Goal: Information Seeking & Learning: Learn about a topic

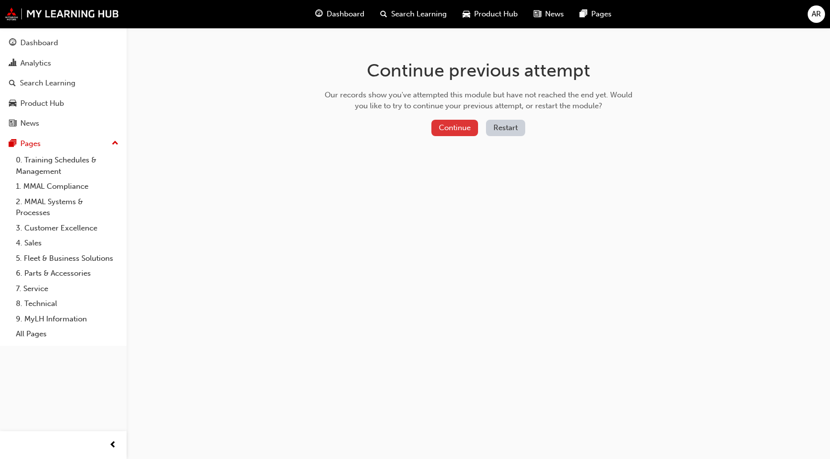
click at [449, 129] on button "Continue" at bounding box center [454, 128] width 47 height 16
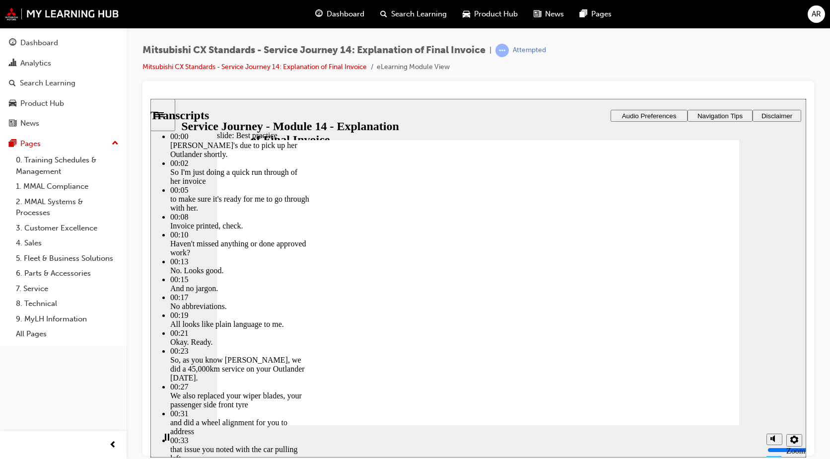
type input "130"
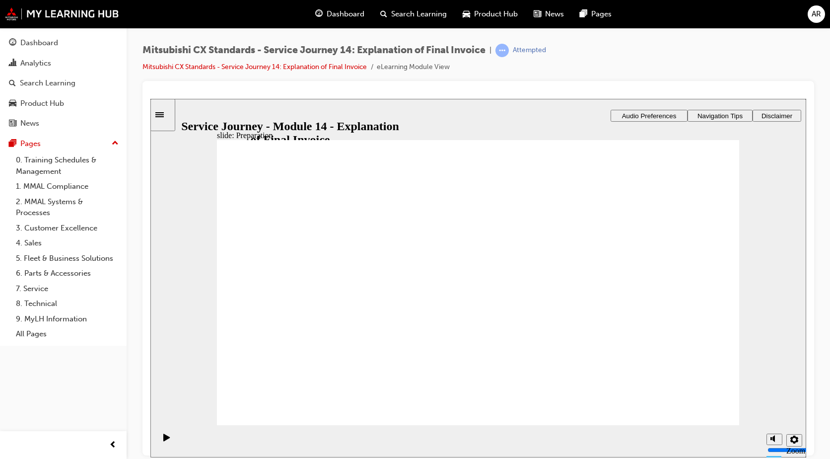
drag, startPoint x: 390, startPoint y: 292, endPoint x: 536, endPoint y: 272, distance: 147.3
drag, startPoint x: 385, startPoint y: 299, endPoint x: 541, endPoint y: 297, distance: 155.8
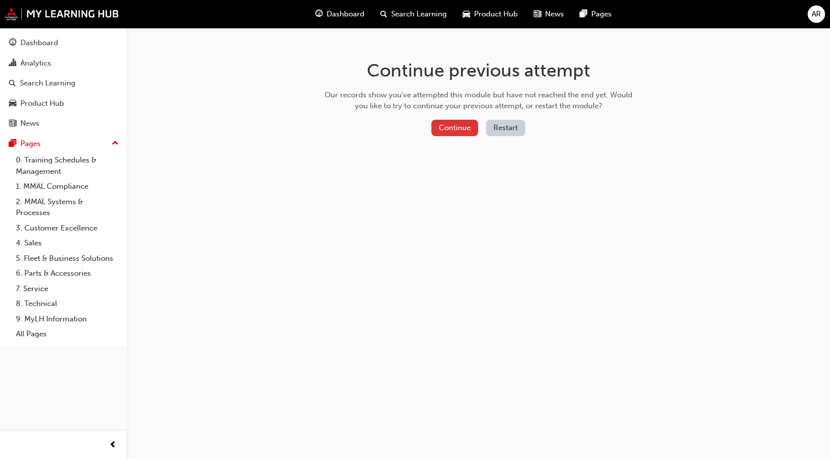
click at [453, 132] on button "Continue" at bounding box center [454, 128] width 47 height 16
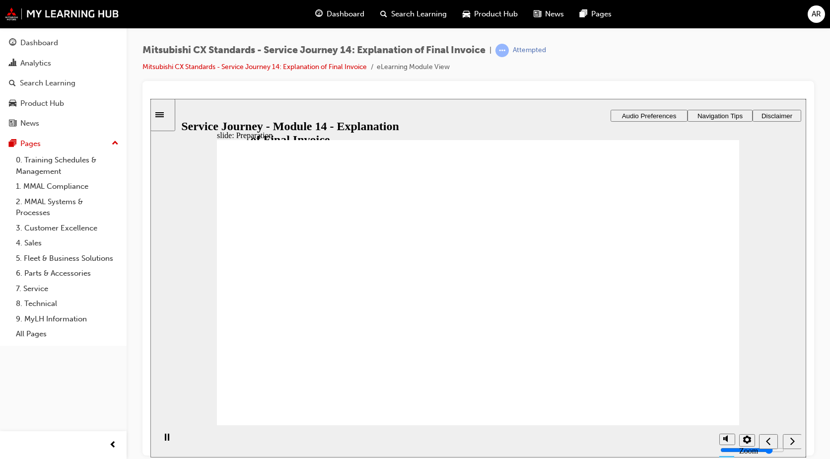
checkbox input "true"
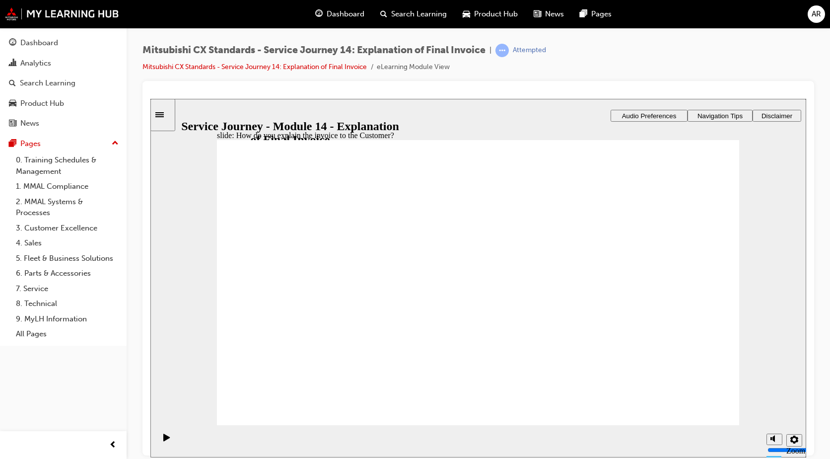
checkbox input "true"
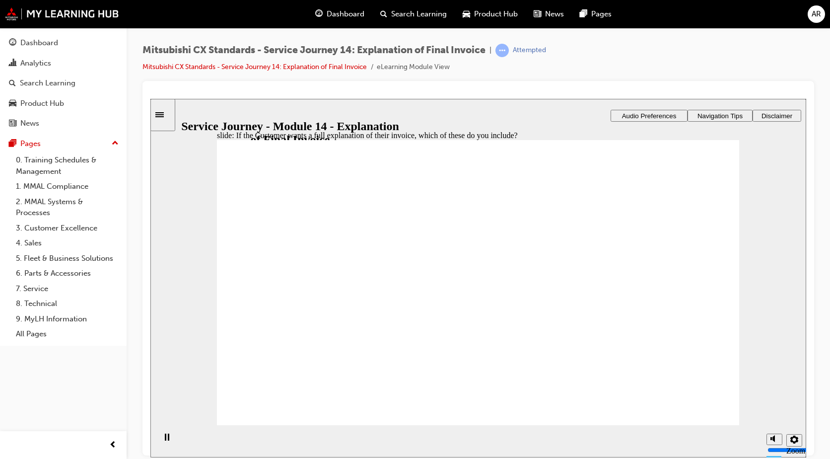
checkbox input "true"
drag, startPoint x: 308, startPoint y: 313, endPoint x: 476, endPoint y: 273, distance: 172.4
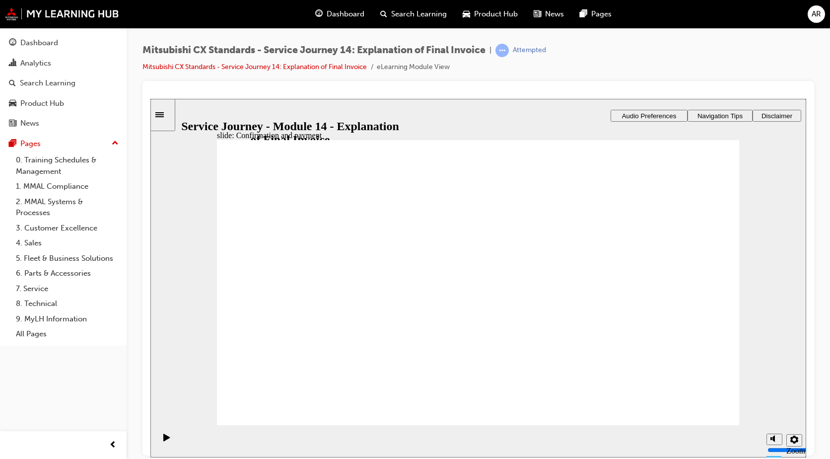
drag, startPoint x: 377, startPoint y: 320, endPoint x: 483, endPoint y: 288, distance: 111.5
drag, startPoint x: 511, startPoint y: 270, endPoint x: 628, endPoint y: 262, distance: 117.4
drag, startPoint x: 385, startPoint y: 318, endPoint x: 471, endPoint y: 328, distance: 87.4
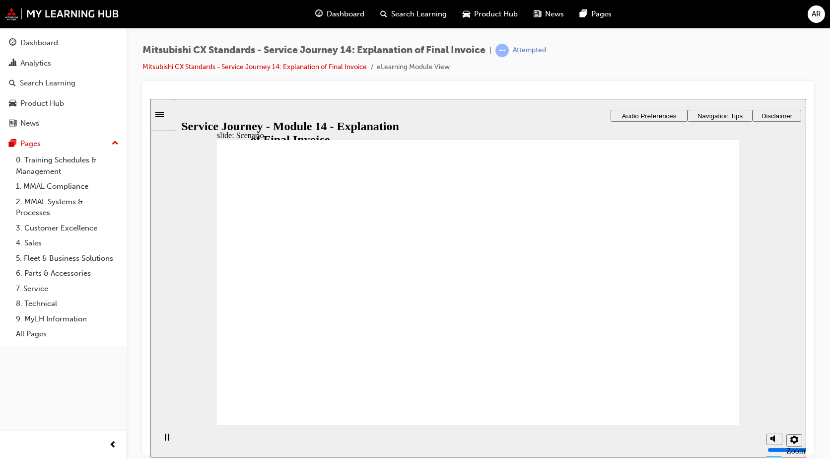
checkbox input "true"
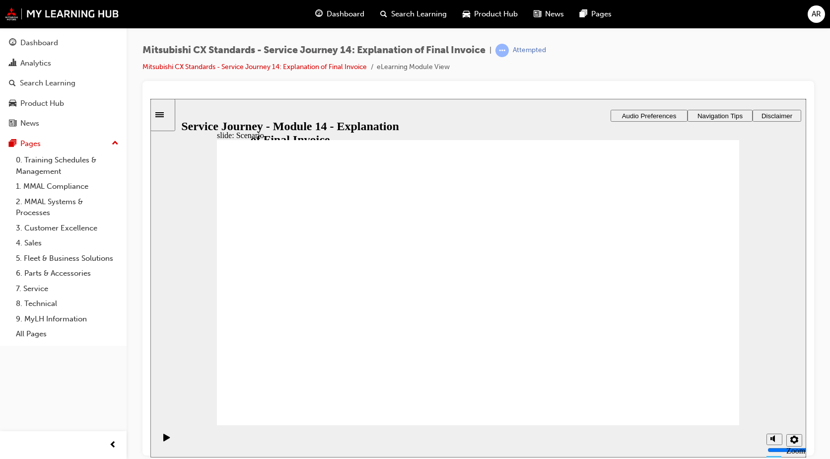
drag, startPoint x: 679, startPoint y: 395, endPoint x: 693, endPoint y: 402, distance: 15.5
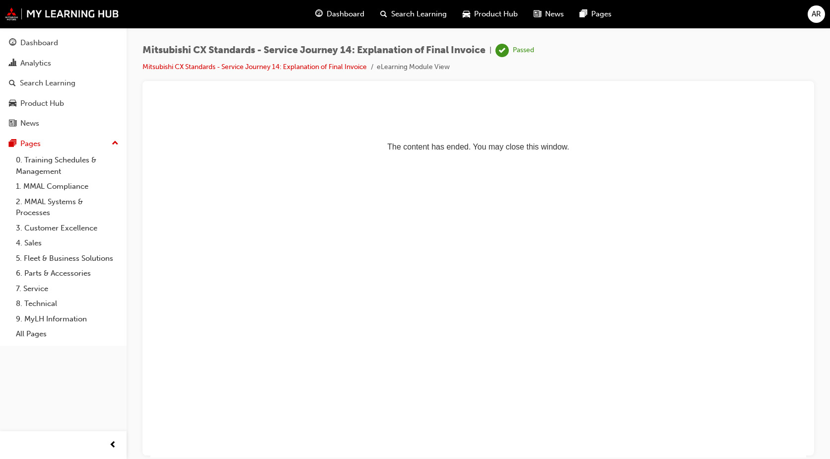
click at [327, 11] on span "Dashboard" at bounding box center [346, 13] width 38 height 11
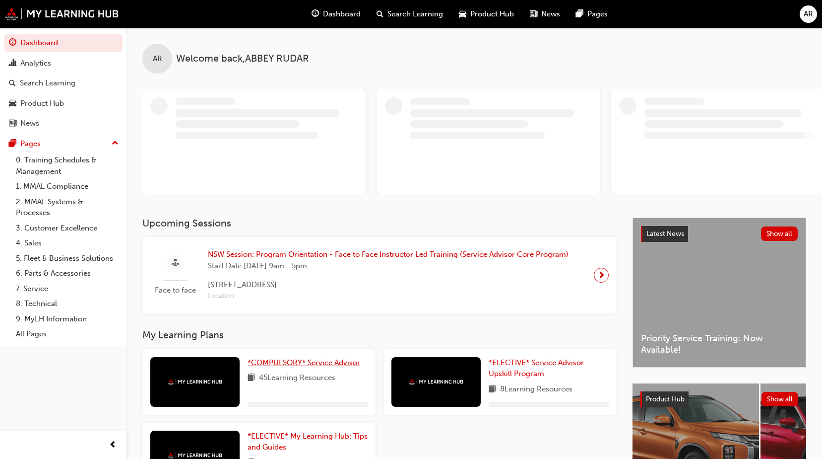
click at [263, 358] on span "*COMPULSORY* Service Advisor" at bounding box center [304, 362] width 113 height 9
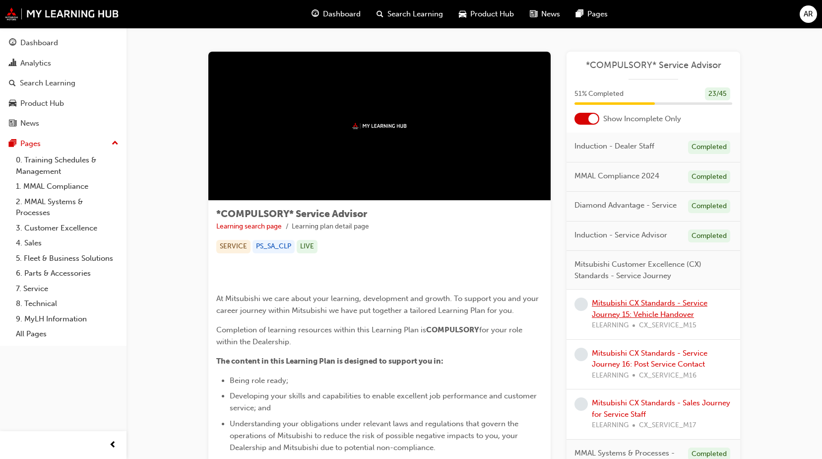
click at [613, 300] on link "Mitsubishi CX Standards - Service Journey 15: Vehicle Handover" at bounding box center [650, 308] width 116 height 20
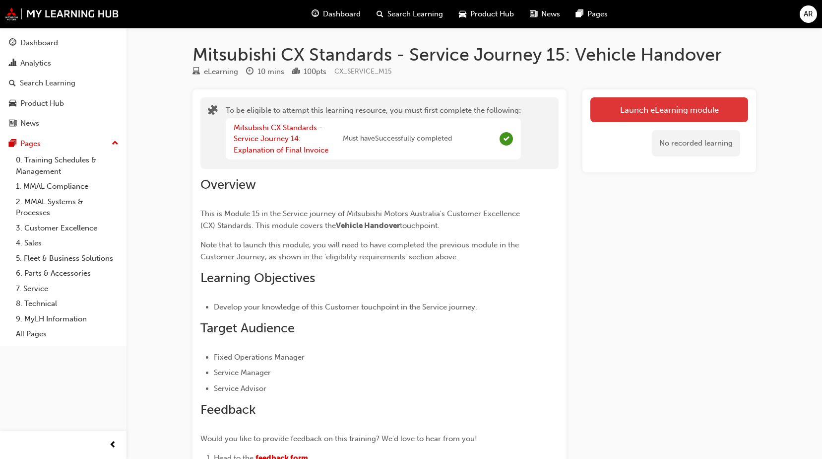
click at [662, 97] on button "Launch eLearning module" at bounding box center [670, 109] width 158 height 25
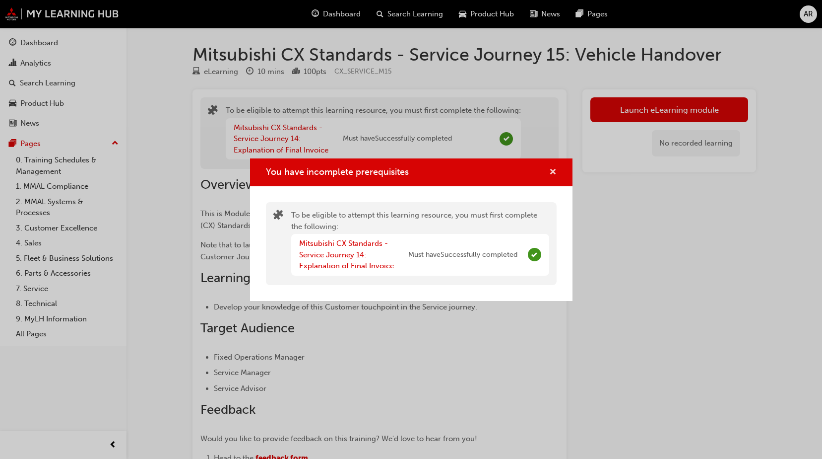
click at [550, 175] on span "cross-icon" at bounding box center [552, 172] width 7 height 9
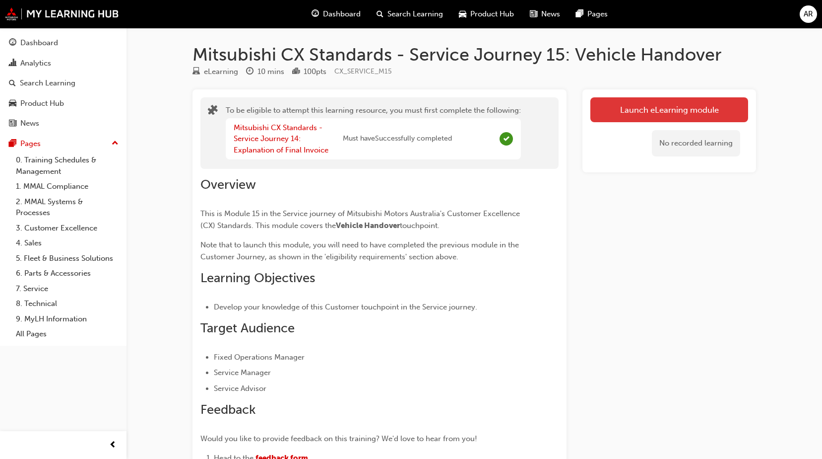
click at [600, 112] on button "Launch eLearning module" at bounding box center [670, 109] width 158 height 25
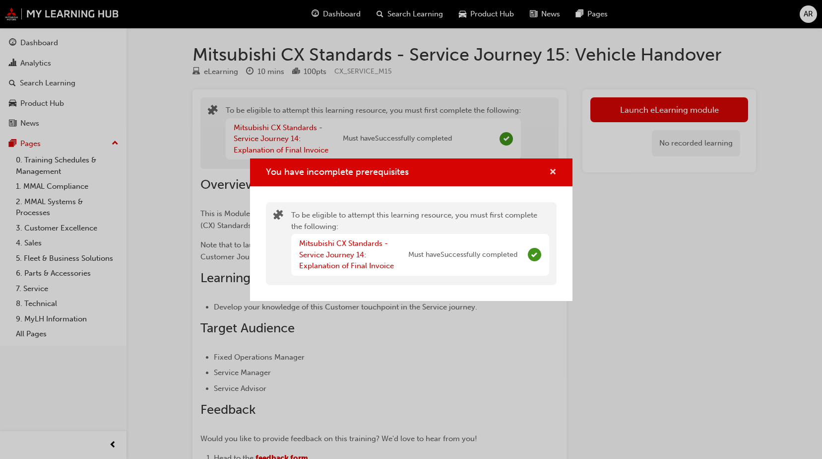
click at [555, 176] on span "cross-icon" at bounding box center [552, 172] width 7 height 9
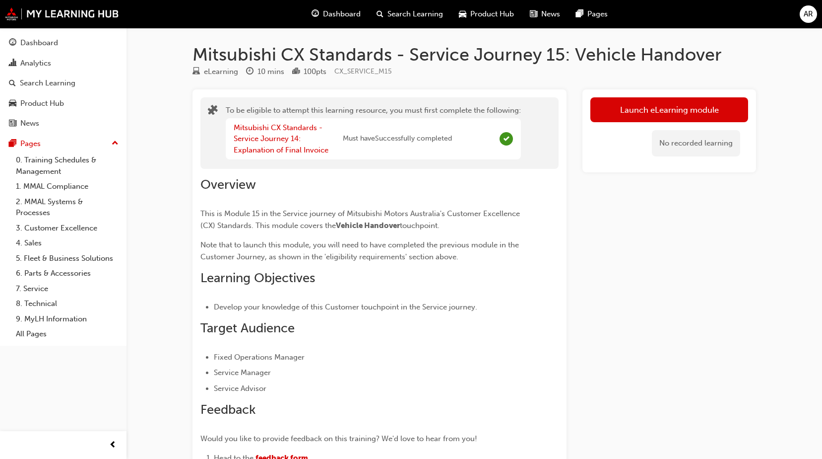
click at [306, 12] on div "Dashboard" at bounding box center [336, 14] width 65 height 20
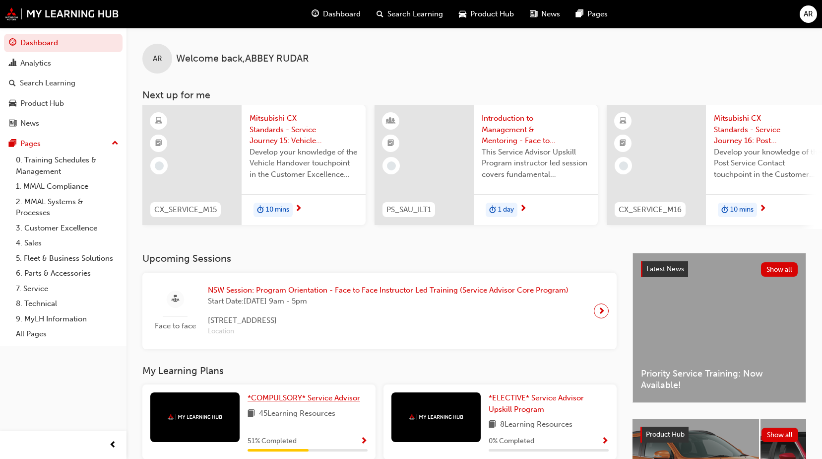
click at [315, 399] on span "*COMPULSORY* Service Advisor" at bounding box center [304, 397] width 113 height 9
